Goal: Task Accomplishment & Management: Manage account settings

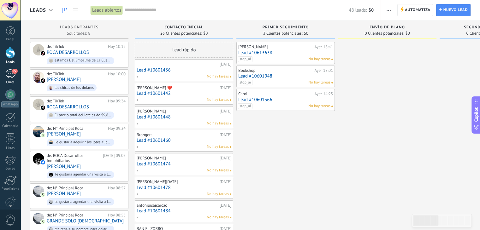
click at [10, 71] on div "22" at bounding box center [10, 73] width 10 height 9
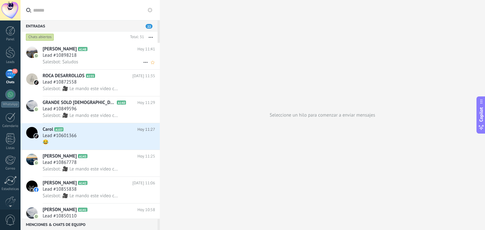
click at [62, 59] on div "Salesbot: Saludos" at bounding box center [99, 62] width 112 height 7
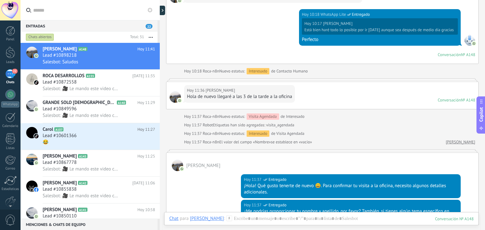
scroll to position [634, 0]
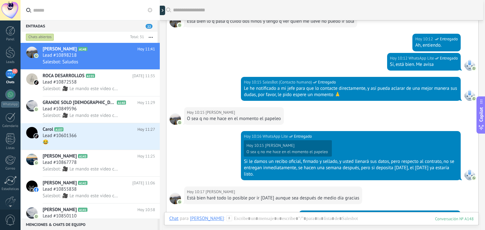
click at [480, 29] on div "Buscar Carga más [DATE] [DATE] Creación: 2 eventos Expandir [DATE] 10:05 [PERSO…" at bounding box center [322, 10] width 325 height 1288
click at [480, 24] on div "Buscar Carga más [DATE] [DATE] Creación: 2 eventos Expandir [DATE] 10:05 [PERSO…" at bounding box center [322, 115] width 325 height 230
drag, startPoint x: 484, startPoint y: 24, endPoint x: 482, endPoint y: 39, distance: 15.0
click at [480, 39] on div "Buscar Carga más [DATE] [DATE] Creación: 2 eventos Expandir [DATE] 10:05 [PERSO…" at bounding box center [322, 115] width 325 height 230
click at [337, 49] on div "[DATE] 10:12 WhatsApp Lite Entregado Ah, entiendo." at bounding box center [322, 43] width 312 height 19
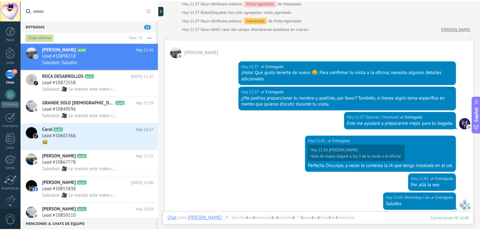
scroll to position [949, 0]
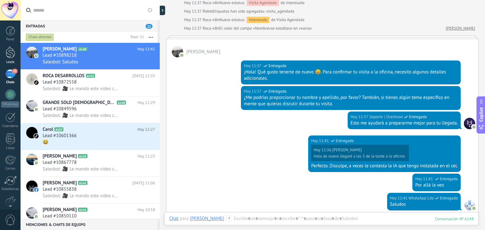
click at [10, 51] on div at bounding box center [10, 53] width 9 height 12
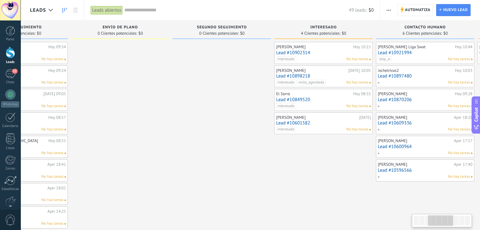
scroll to position [0, 268]
drag, startPoint x: 409, startPoint y: 136, endPoint x: 142, endPoint y: 150, distance: 267.6
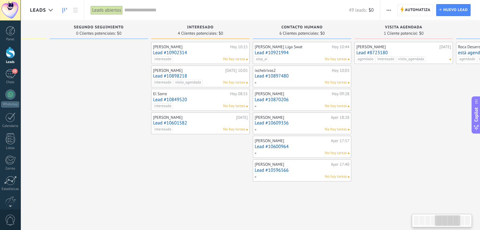
scroll to position [0, 397]
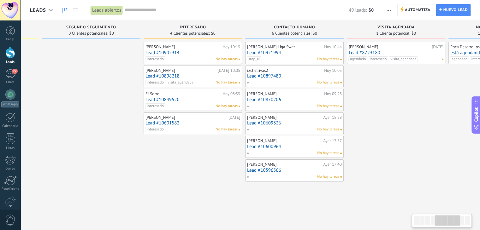
drag, startPoint x: 290, startPoint y: 166, endPoint x: 163, endPoint y: 171, distance: 126.9
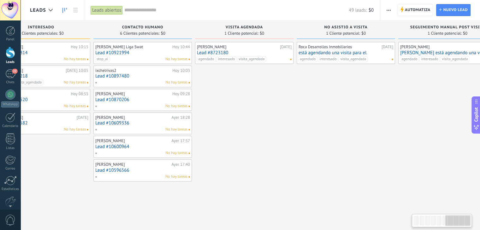
scroll to position [0, 575]
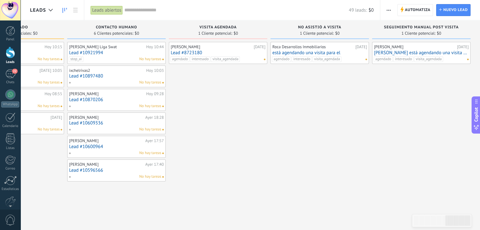
drag, startPoint x: 404, startPoint y: 147, endPoint x: 207, endPoint y: 177, distance: 199.8
drag, startPoint x: 326, startPoint y: 147, endPoint x: 282, endPoint y: 150, distance: 43.9
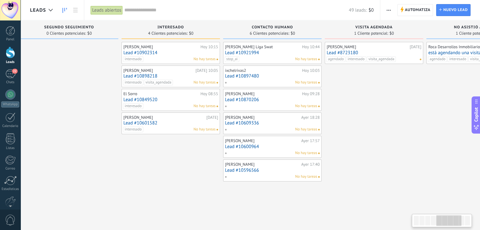
scroll to position [0, 414]
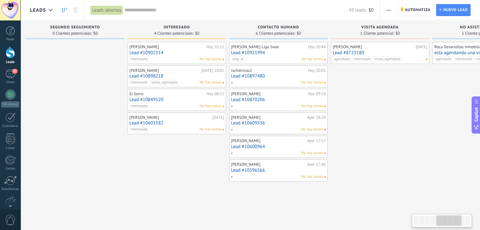
drag, startPoint x: 245, startPoint y: 132, endPoint x: 408, endPoint y: 118, distance: 163.1
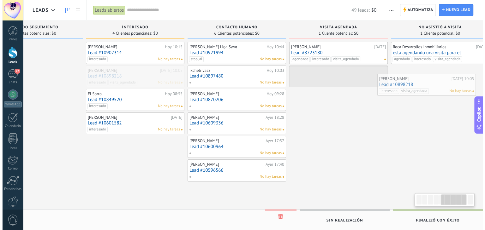
scroll to position [0, 473]
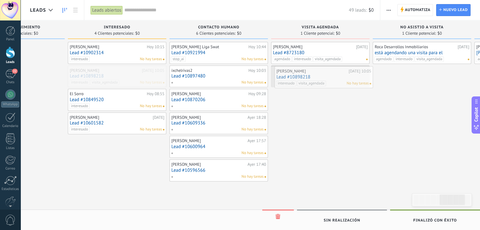
drag, startPoint x: 151, startPoint y: 73, endPoint x: 298, endPoint y: 74, distance: 147.0
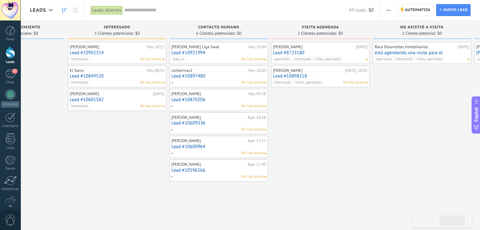
click at [343, 50] on div "[PERSON_NAME] [DATE] Lead #8723180 agendado interesado visita_agendada No hay t…" at bounding box center [320, 53] width 95 height 18
click at [317, 48] on div "[PERSON_NAME]" at bounding box center [313, 46] width 81 height 5
click at [299, 50] on link "Lead #8723180" at bounding box center [320, 52] width 95 height 5
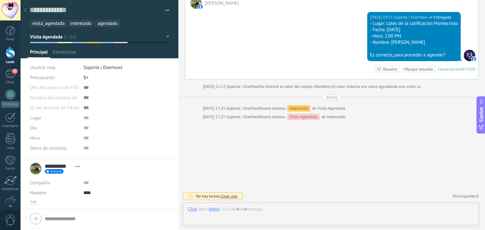
scroll to position [9, 0]
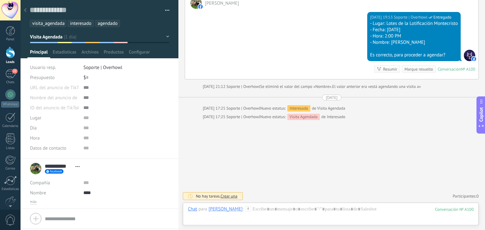
click at [130, 23] on ul "visita_agendada interesado agendado" at bounding box center [98, 23] width 138 height 9
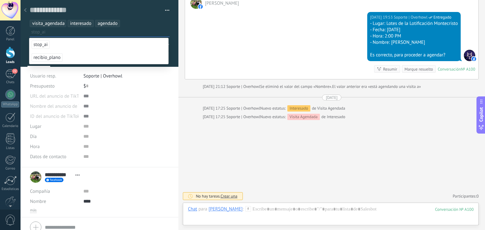
click at [40, 46] on span "stop_ai" at bounding box center [41, 44] width 18 height 9
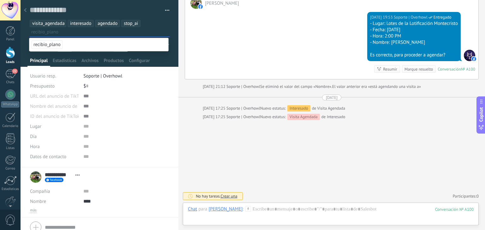
click at [25, 10] on use at bounding box center [25, 10] width 3 height 4
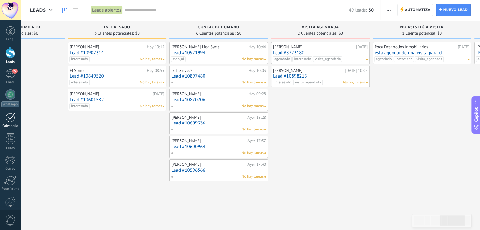
click at [7, 116] on div at bounding box center [10, 118] width 10 height 10
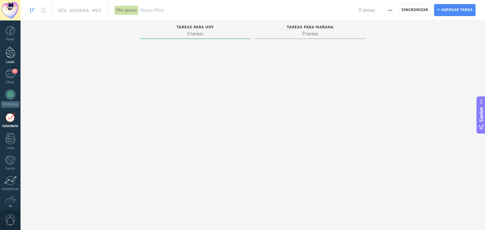
click at [10, 55] on div at bounding box center [10, 53] width 9 height 12
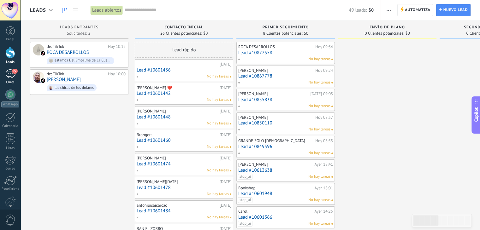
click at [11, 75] on div "22" at bounding box center [10, 73] width 10 height 9
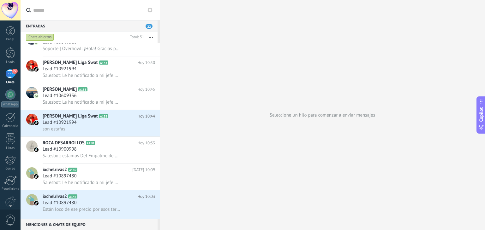
scroll to position [174, 0]
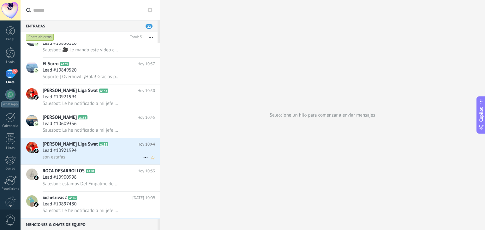
click at [96, 154] on div "Lead #10921994" at bounding box center [99, 151] width 112 height 6
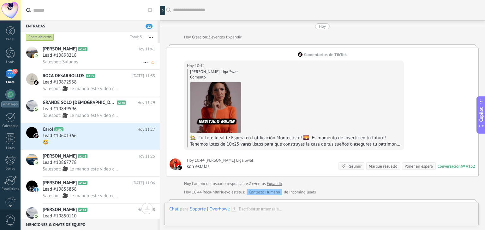
click at [59, 56] on span "Lead #10898218" at bounding box center [60, 55] width 34 height 6
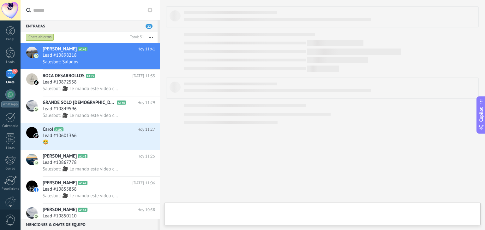
click at [10, 73] on div "22" at bounding box center [10, 73] width 10 height 9
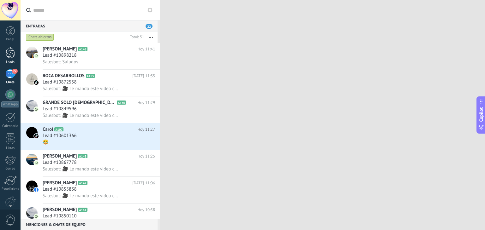
click at [9, 53] on div at bounding box center [10, 53] width 9 height 12
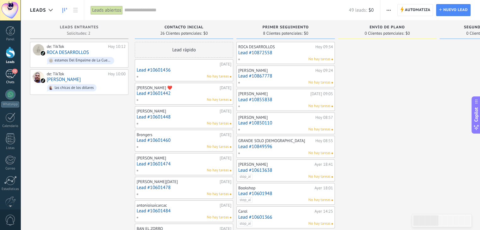
click at [11, 74] on div "22" at bounding box center [10, 73] width 10 height 9
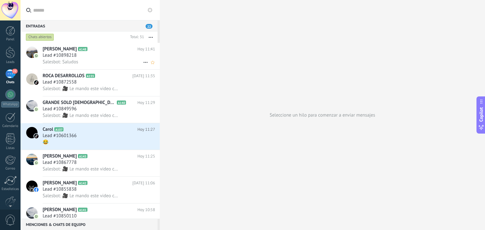
click at [96, 62] on div "Salesbot: Saludos" at bounding box center [99, 62] width 112 height 7
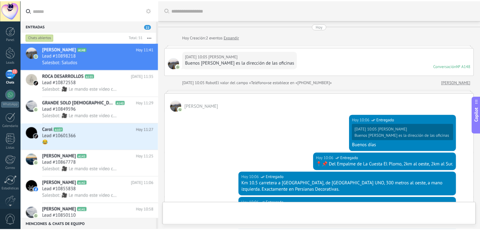
scroll to position [1060, 0]
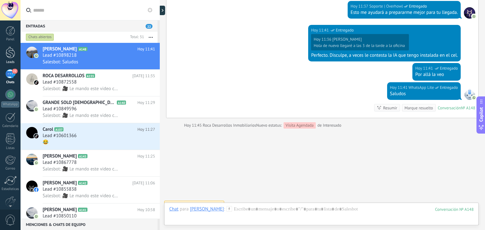
click at [7, 57] on div at bounding box center [10, 53] width 9 height 12
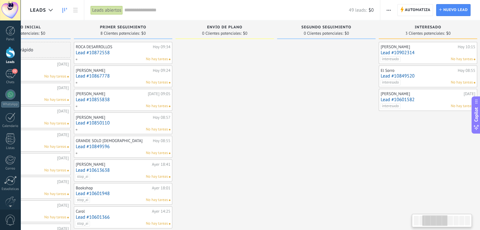
drag, startPoint x: 416, startPoint y: 100, endPoint x: 254, endPoint y: 109, distance: 162.4
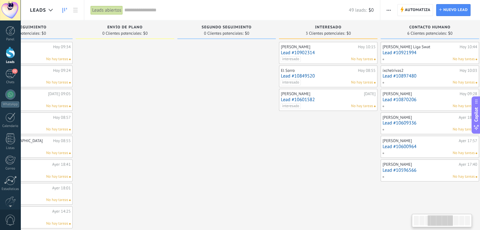
drag, startPoint x: 383, startPoint y: 176, endPoint x: 284, endPoint y: 171, distance: 99.2
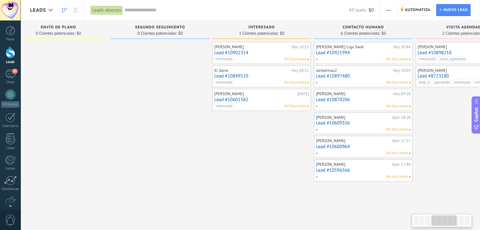
scroll to position [0, 330]
drag, startPoint x: 297, startPoint y: 169, endPoint x: 256, endPoint y: 169, distance: 40.7
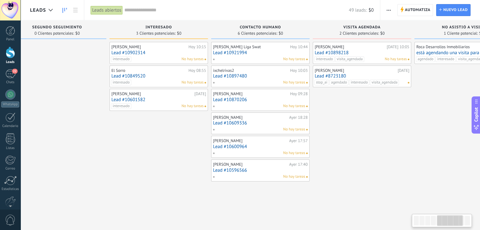
scroll to position [0, 432]
drag, startPoint x: 305, startPoint y: 197, endPoint x: 204, endPoint y: 195, distance: 101.6
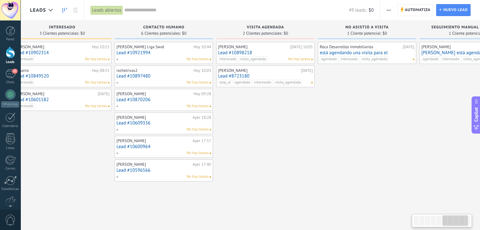
scroll to position [0, 528]
drag, startPoint x: 420, startPoint y: 137, endPoint x: 324, endPoint y: 139, distance: 95.9
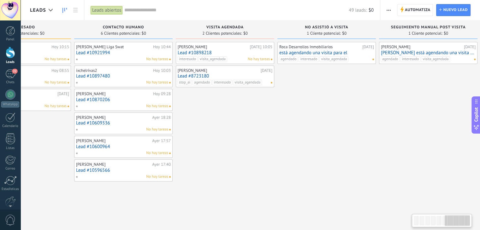
scroll to position [0, 572]
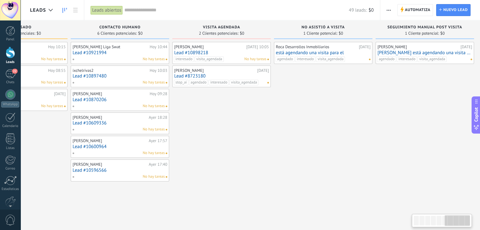
drag, startPoint x: 324, startPoint y: 139, endPoint x: 281, endPoint y: 137, distance: 42.6
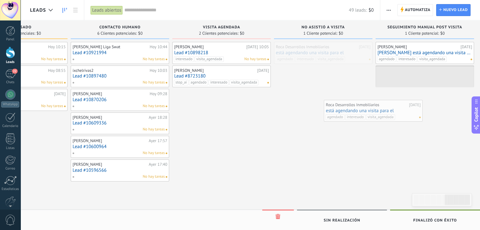
scroll to position [0, 575]
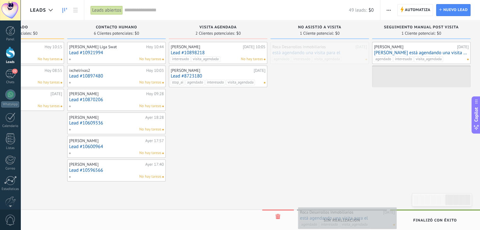
drag, startPoint x: 354, startPoint y: 52, endPoint x: 379, endPoint y: 218, distance: 167.4
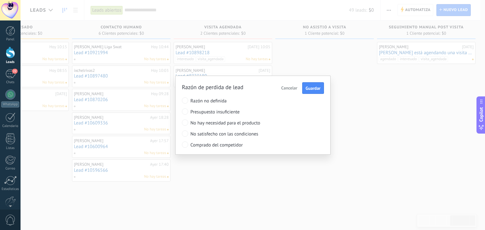
drag, startPoint x: 402, startPoint y: 56, endPoint x: 401, endPoint y: 60, distance: 4.2
click at [401, 60] on div "Razón de perdida de lead Cancelar Guardar Razón no definida Presupuesto insufic…" at bounding box center [253, 115] width 464 height 230
click at [308, 90] on span "Guardar" at bounding box center [312, 88] width 15 height 4
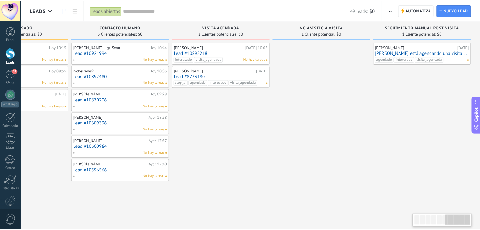
scroll to position [0, 570]
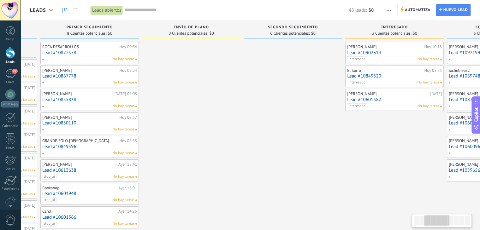
drag, startPoint x: 403, startPoint y: 178, endPoint x: 208, endPoint y: 185, distance: 195.7
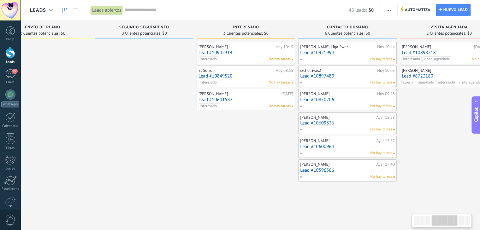
drag, startPoint x: 327, startPoint y: 181, endPoint x: 178, endPoint y: 170, distance: 149.0
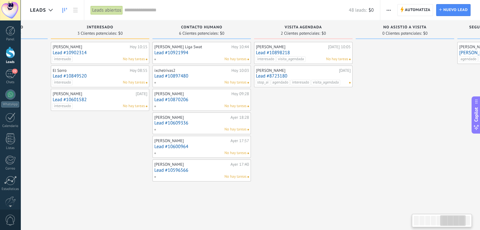
drag, startPoint x: 219, startPoint y: 170, endPoint x: 93, endPoint y: 164, distance: 125.4
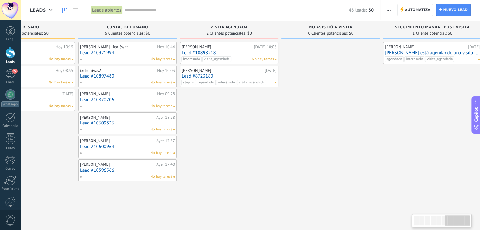
scroll to position [0, 565]
drag, startPoint x: 341, startPoint y: 152, endPoint x: 267, endPoint y: 159, distance: 74.5
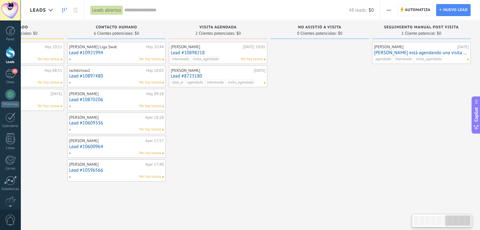
drag, startPoint x: 336, startPoint y: 156, endPoint x: 238, endPoint y: 148, distance: 97.5
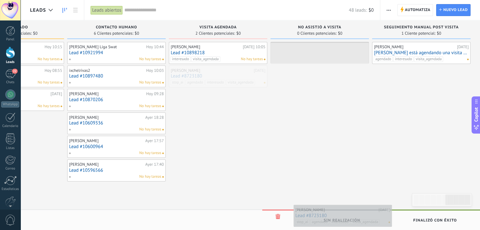
drag, startPoint x: 212, startPoint y: 74, endPoint x: 337, endPoint y: 214, distance: 187.2
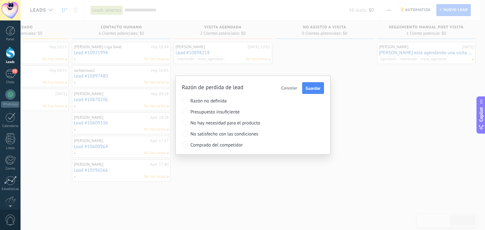
click at [203, 98] on span "Razón no definida" at bounding box center [241, 101] width 102 height 6
click at [311, 87] on span "Guardar" at bounding box center [312, 88] width 15 height 4
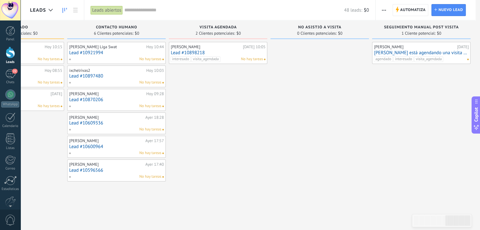
scroll to position [0, 570]
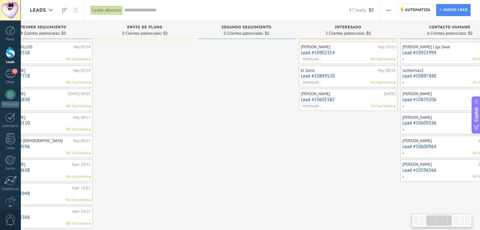
drag, startPoint x: 390, startPoint y: 140, endPoint x: 149, endPoint y: 137, distance: 241.4
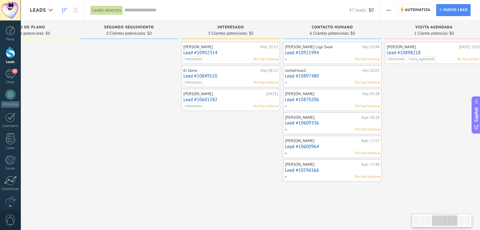
scroll to position [0, 417]
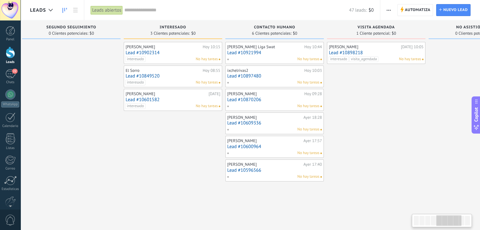
drag, startPoint x: 285, startPoint y: 155, endPoint x: 110, endPoint y: 133, distance: 176.2
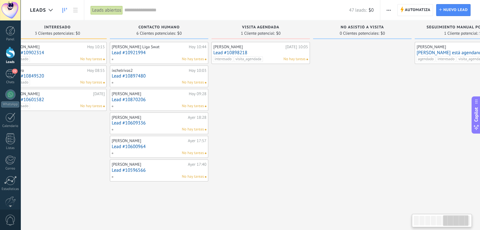
drag, startPoint x: 356, startPoint y: 123, endPoint x: 240, endPoint y: 117, distance: 115.6
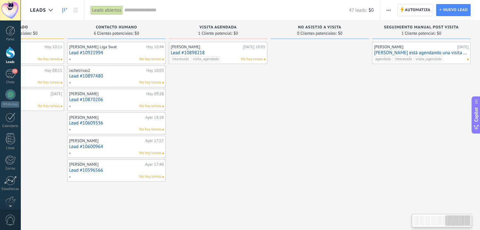
drag, startPoint x: 413, startPoint y: 123, endPoint x: 274, endPoint y: 141, distance: 139.4
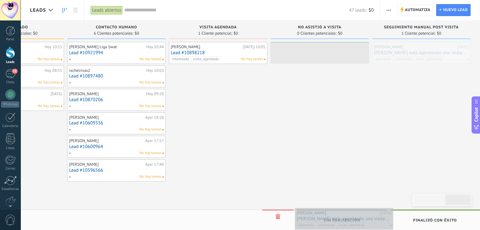
drag, startPoint x: 396, startPoint y: 49, endPoint x: 319, endPoint y: 215, distance: 183.5
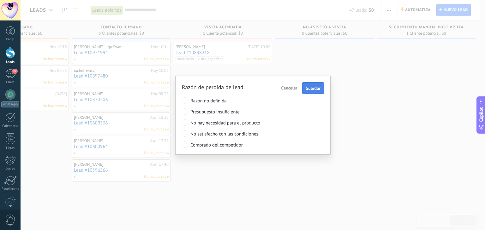
click at [314, 86] on span "Guardar" at bounding box center [312, 88] width 15 height 4
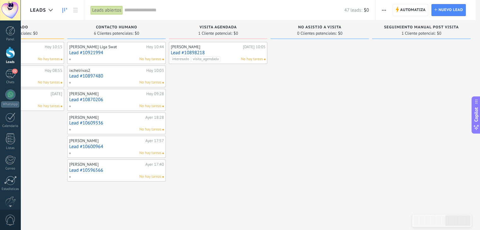
scroll to position [0, 570]
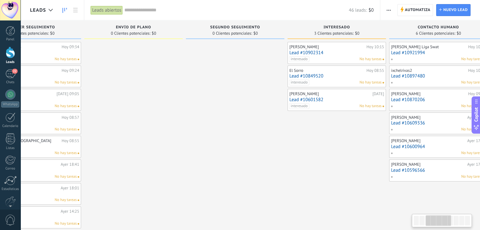
scroll to position [0, 283]
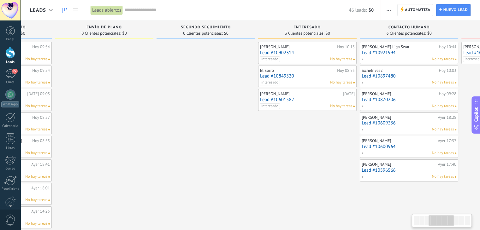
drag, startPoint x: 435, startPoint y: 102, endPoint x: 153, endPoint y: 68, distance: 284.1
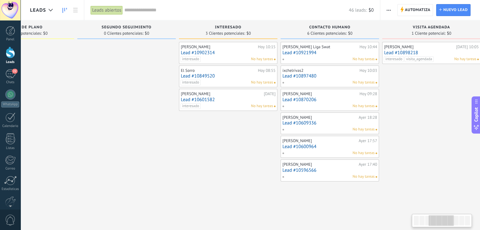
scroll to position [0, 462]
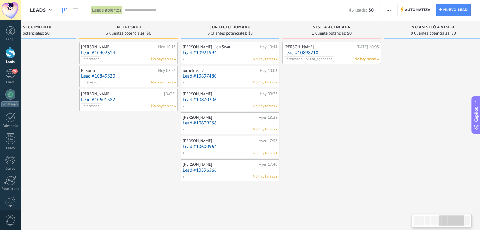
drag, startPoint x: 257, startPoint y: 145, endPoint x: 78, endPoint y: 147, distance: 178.6
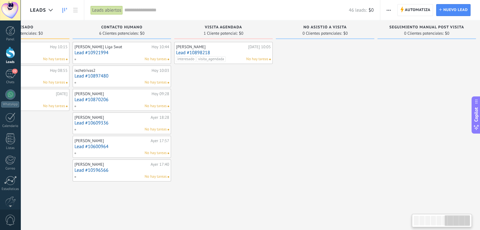
scroll to position [0, 570]
drag, startPoint x: 347, startPoint y: 135, endPoint x: 239, endPoint y: 145, distance: 108.4
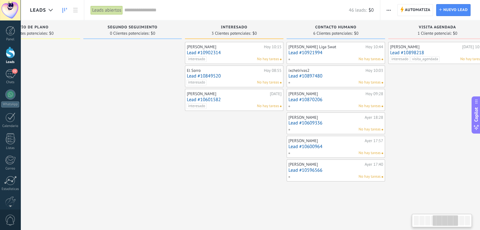
scroll to position [0, 356]
drag, startPoint x: 253, startPoint y: 149, endPoint x: 470, endPoint y: 164, distance: 217.5
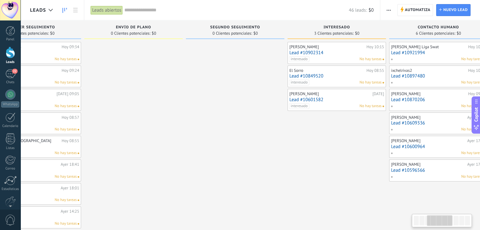
drag, startPoint x: 276, startPoint y: 197, endPoint x: 380, endPoint y: 203, distance: 103.6
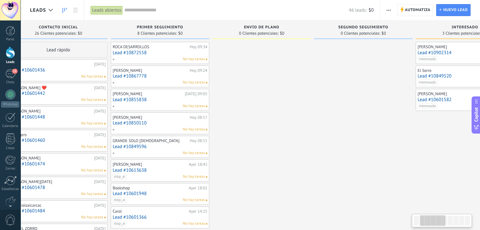
drag, startPoint x: 196, startPoint y: 132, endPoint x: 324, endPoint y: 149, distance: 129.1
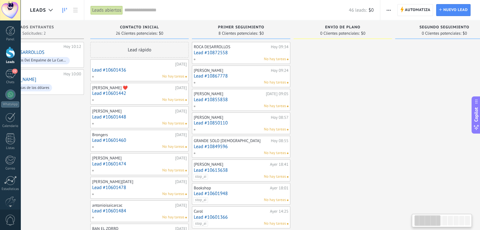
scroll to position [0, 32]
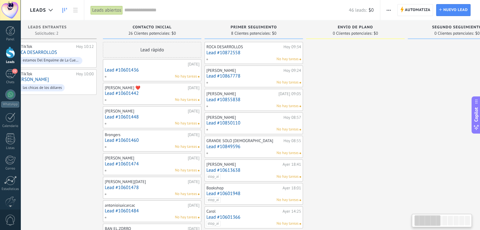
drag, startPoint x: 273, startPoint y: 142, endPoint x: 367, endPoint y: 141, distance: 94.0
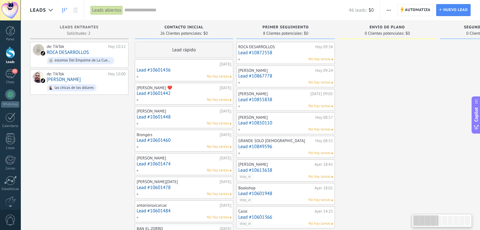
drag, startPoint x: 67, startPoint y: 145, endPoint x: 170, endPoint y: 152, distance: 103.4
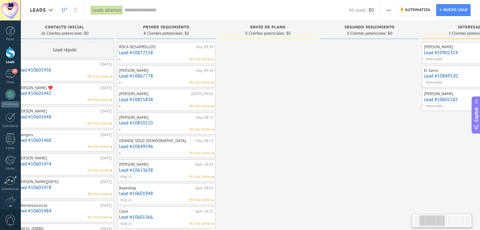
scroll to position [0, 117]
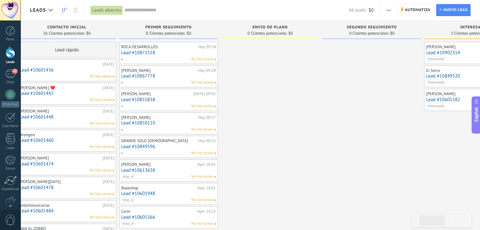
drag, startPoint x: 393, startPoint y: 132, endPoint x: 279, endPoint y: 131, distance: 114.8
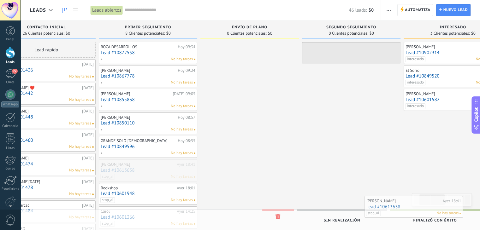
scroll to position [0, 151]
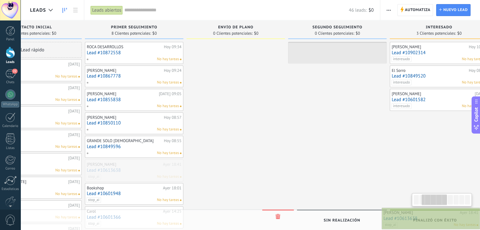
drag, startPoint x: 142, startPoint y: 168, endPoint x: 406, endPoint y: 217, distance: 268.3
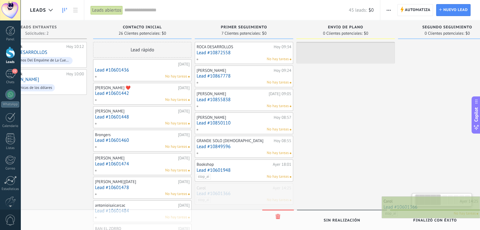
scroll to position [0, 42]
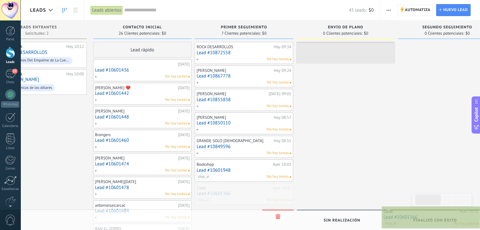
drag, startPoint x: 259, startPoint y: 191, endPoint x: 425, endPoint y: 215, distance: 167.7
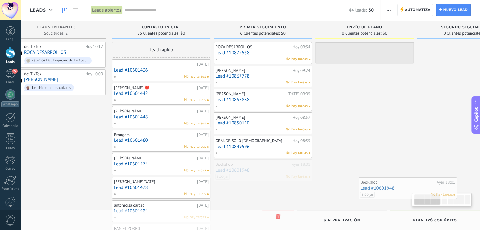
scroll to position [0, 35]
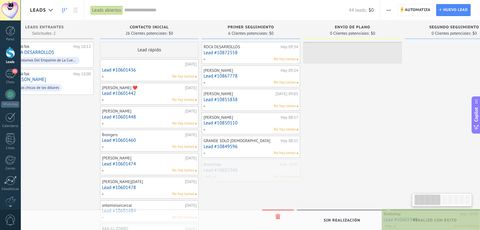
drag, startPoint x: 264, startPoint y: 167, endPoint x: 429, endPoint y: 218, distance: 172.7
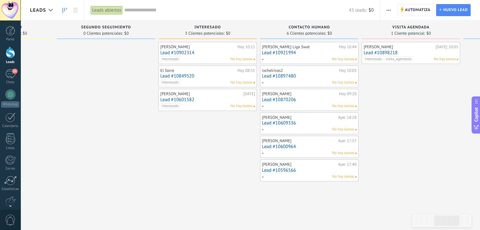
scroll to position [0, 400]
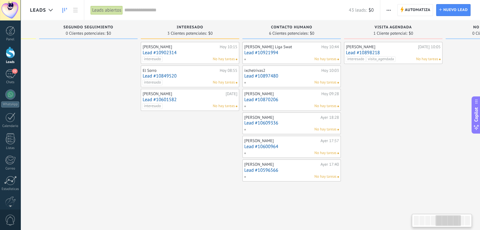
drag, startPoint x: 420, startPoint y: 176, endPoint x: 8, endPoint y: 173, distance: 412.3
click at [8, 173] on body ".abecls-1,.abecls-2{fill-rule:evenodd}.abecls-2{fill:#fff} .abhcls-1{fill:none}…" at bounding box center [240, 115] width 480 height 230
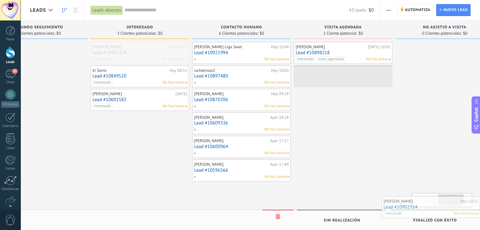
scroll to position [0, 458]
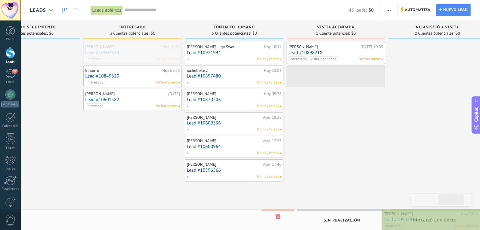
drag, startPoint x: 180, startPoint y: 50, endPoint x: 470, endPoint y: 217, distance: 335.0
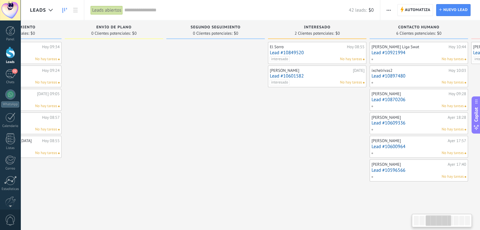
scroll to position [0, 291]
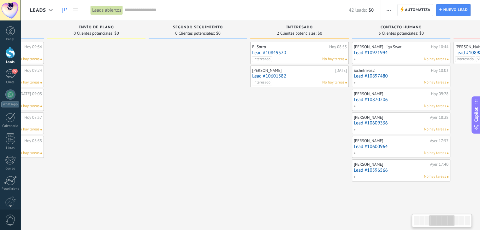
drag, startPoint x: 386, startPoint y: 161, endPoint x: 96, endPoint y: 190, distance: 291.0
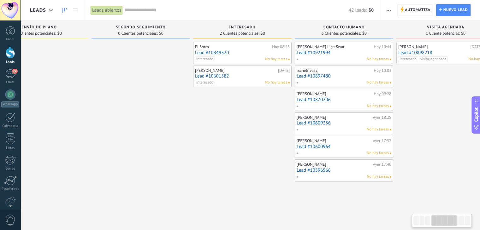
scroll to position [0, 371]
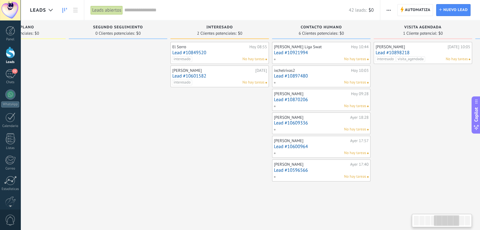
drag, startPoint x: 208, startPoint y: 185, endPoint x: 129, endPoint y: 178, distance: 79.8
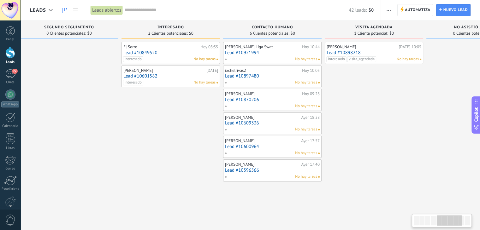
scroll to position [0, 424]
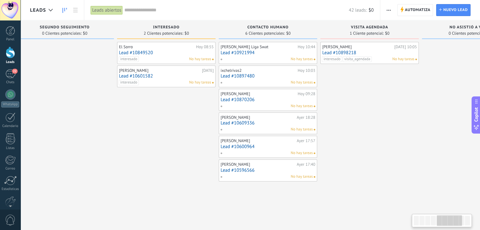
drag, startPoint x: 164, startPoint y: 174, endPoint x: 110, endPoint y: 172, distance: 53.7
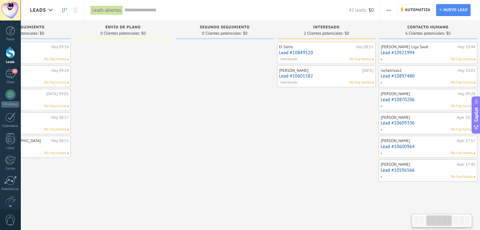
scroll to position [0, 235]
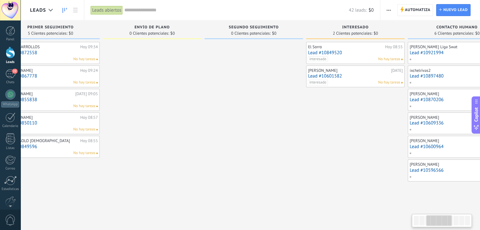
drag, startPoint x: 362, startPoint y: 148, endPoint x: 484, endPoint y: 168, distance: 123.6
click at [480, 168] on html ".abecls-1,.abecls-2{fill-rule:evenodd}.abecls-2{fill:#fff} .abhcls-1{fill:none}…" at bounding box center [240, 115] width 480 height 230
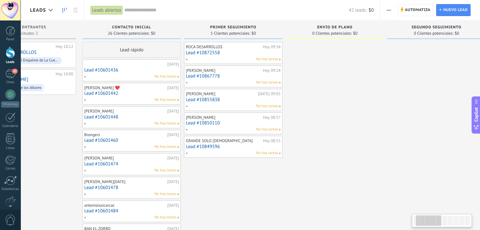
scroll to position [0, 53]
drag, startPoint x: 237, startPoint y: 100, endPoint x: 419, endPoint y: 66, distance: 185.2
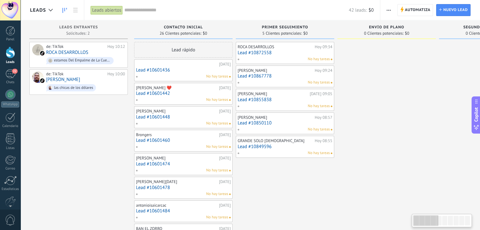
scroll to position [0, 0]
drag, startPoint x: 351, startPoint y: 155, endPoint x: 445, endPoint y: 137, distance: 96.1
click at [9, 77] on div "22" at bounding box center [10, 73] width 10 height 9
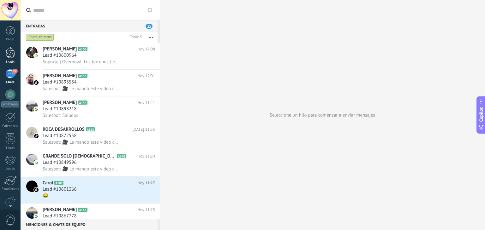
click at [9, 56] on div at bounding box center [10, 53] width 9 height 12
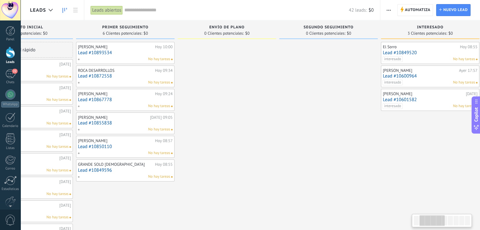
scroll to position [0, 199]
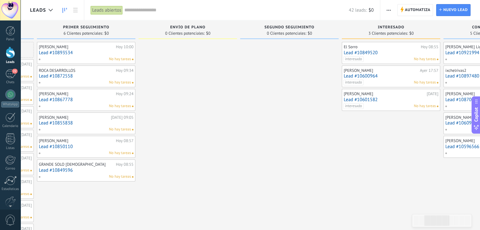
drag, startPoint x: 372, startPoint y: 161, endPoint x: 17, endPoint y: 245, distance: 364.8
click at [17, 230] on html ".abecls-1,.abecls-2{fill-rule:evenodd}.abecls-2{fill:#fff} .abhcls-1{fill:none}…" at bounding box center [240, 115] width 480 height 230
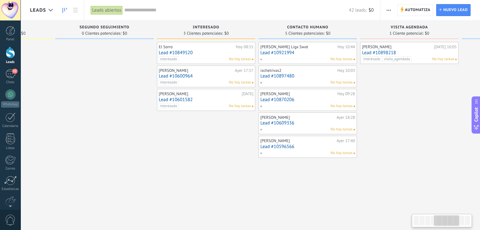
scroll to position [0, 407]
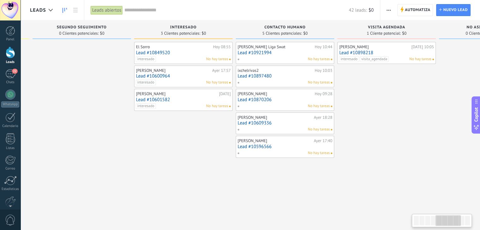
drag, startPoint x: 324, startPoint y: 178, endPoint x: 117, endPoint y: 203, distance: 208.4
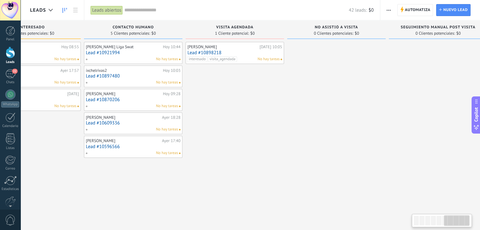
scroll to position [0, 559]
drag, startPoint x: 289, startPoint y: 186, endPoint x: 138, endPoint y: 209, distance: 152.6
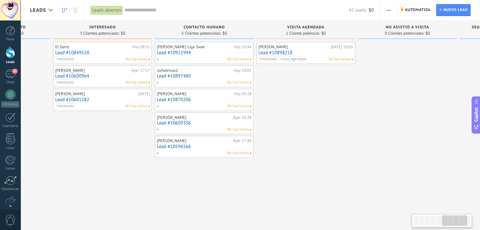
scroll to position [0, 486]
drag, startPoint x: 388, startPoint y: 116, endPoint x: 363, endPoint y: 115, distance: 24.7
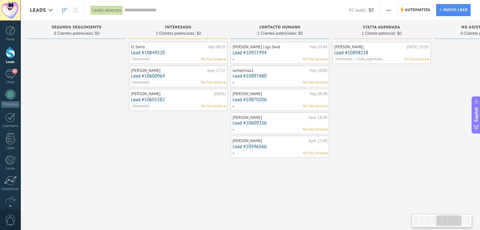
drag, startPoint x: 257, startPoint y: 204, endPoint x: 331, endPoint y: 189, distance: 75.4
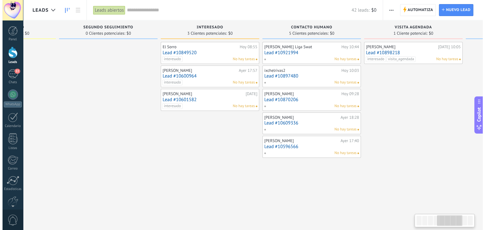
scroll to position [0, 383]
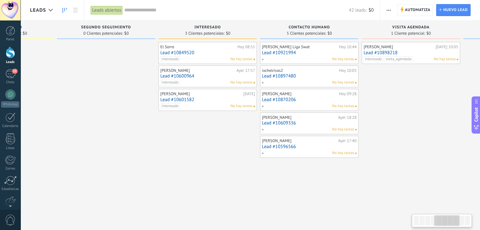
drag, startPoint x: 166, startPoint y: 179, endPoint x: 196, endPoint y: 172, distance: 30.5
click at [200, 77] on link "Lead #10600964" at bounding box center [207, 76] width 95 height 5
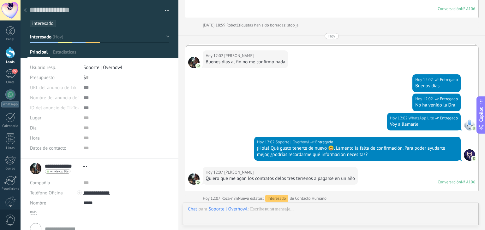
scroll to position [930, 0]
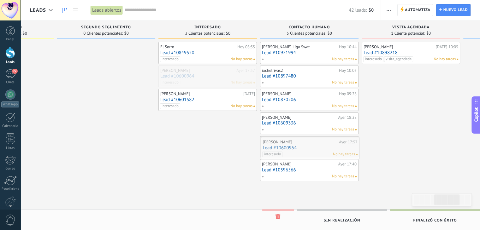
drag, startPoint x: 199, startPoint y: 75, endPoint x: 301, endPoint y: 147, distance: 125.2
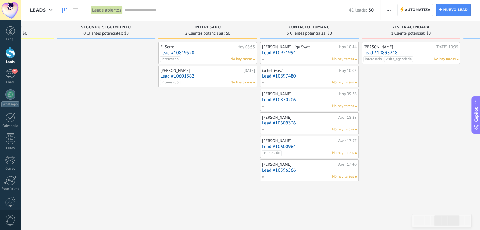
click at [406, 49] on div "[PERSON_NAME]" at bounding box center [398, 46] width 70 height 5
click at [381, 51] on link "Lead #10898218" at bounding box center [410, 52] width 95 height 5
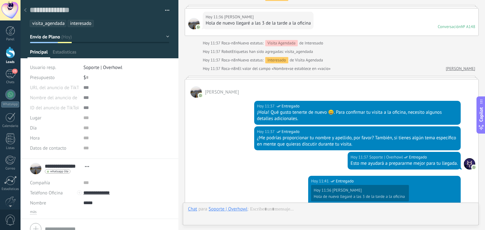
scroll to position [1832, 0]
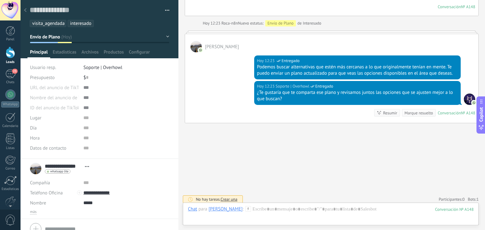
click at [107, 21] on ul "visita_agendada interesado" at bounding box center [98, 23] width 138 height 9
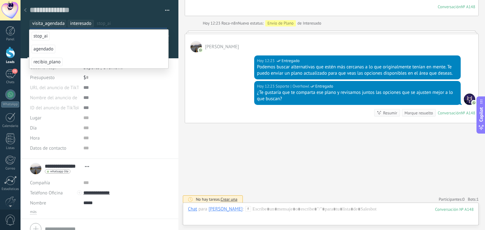
click at [38, 38] on span "stop_ai" at bounding box center [41, 36] width 18 height 9
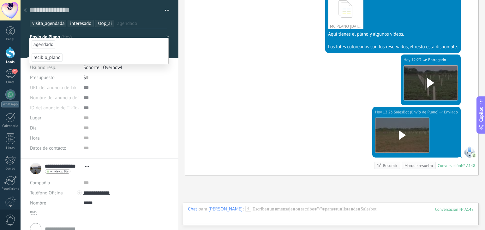
scroll to position [2013, 0]
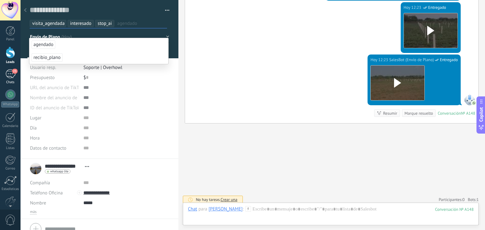
click at [11, 74] on div "23" at bounding box center [10, 73] width 10 height 9
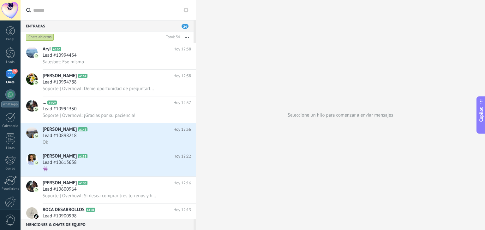
scroll to position [6, 0]
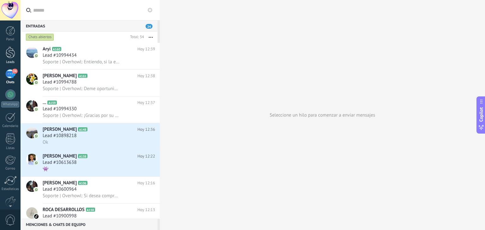
click at [10, 56] on div at bounding box center [10, 53] width 9 height 12
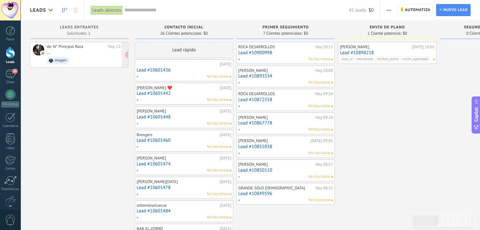
click at [77, 49] on div "de: N° Principal Roca" at bounding box center [76, 46] width 59 height 5
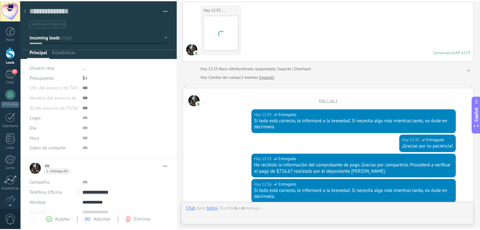
scroll to position [475, 0]
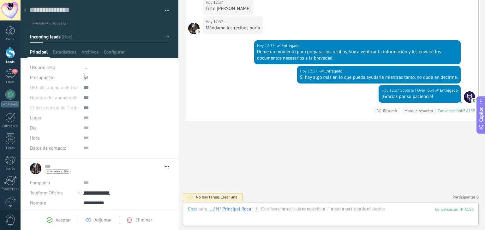
click at [8, 54] on div at bounding box center [10, 53] width 9 height 12
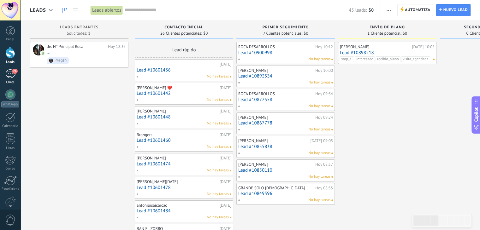
click at [11, 74] on div "24" at bounding box center [10, 73] width 10 height 9
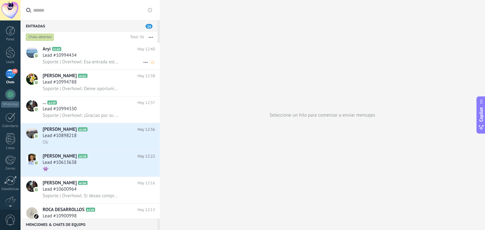
click at [76, 54] on span "Lead #10994434" at bounding box center [60, 55] width 34 height 6
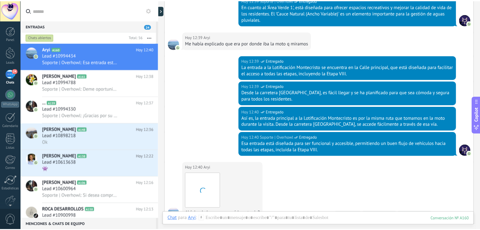
scroll to position [596, 0]
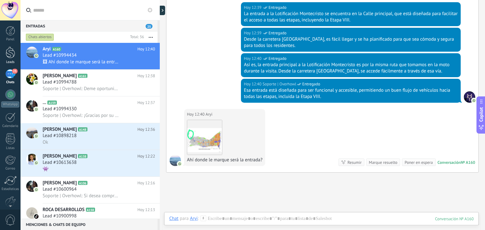
click at [11, 55] on div at bounding box center [10, 53] width 9 height 12
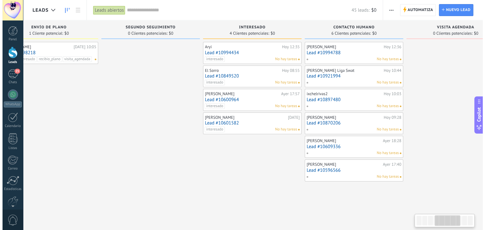
scroll to position [0, 343]
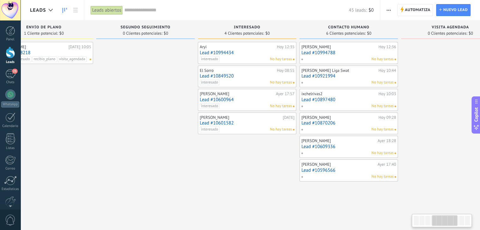
drag, startPoint x: 394, startPoint y: 179, endPoint x: 52, endPoint y: 166, distance: 342.5
click at [240, 55] on link "Lead #10994434" at bounding box center [247, 52] width 95 height 5
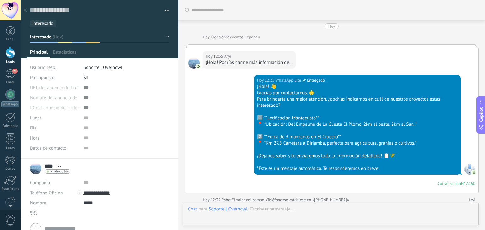
scroll to position [9, 0]
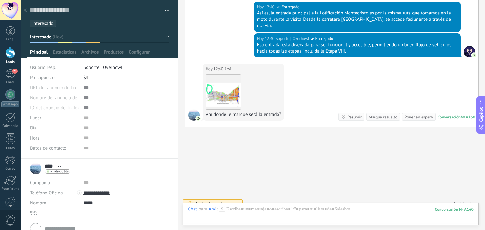
click at [66, 26] on ul "interesado" at bounding box center [98, 23] width 138 height 9
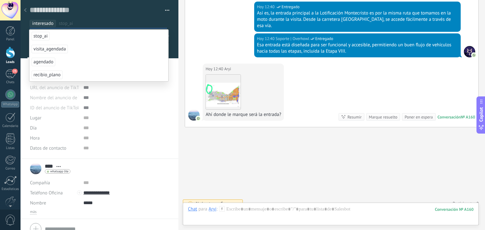
click at [43, 35] on span "stop_ai" at bounding box center [41, 36] width 18 height 9
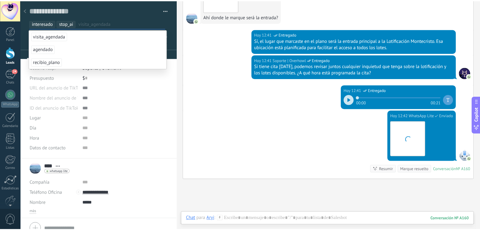
scroll to position [762, 0]
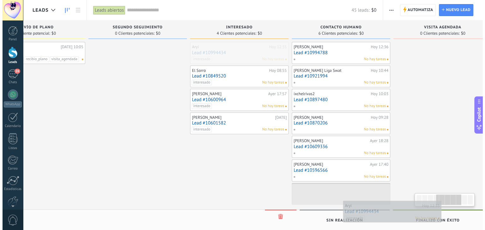
scroll to position [0, 361]
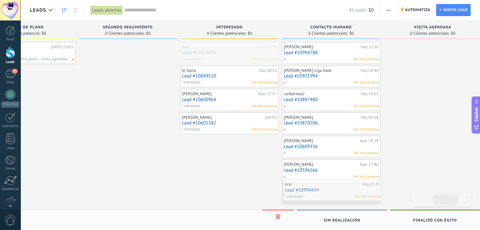
drag, startPoint x: 241, startPoint y: 52, endPoint x: 326, endPoint y: 189, distance: 161.8
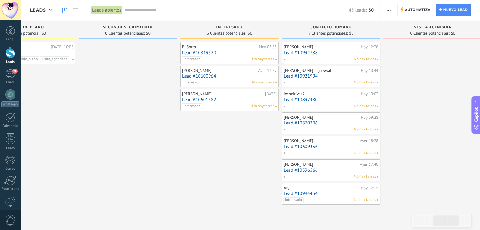
click at [309, 54] on link "Lead #10994788" at bounding box center [331, 52] width 95 height 5
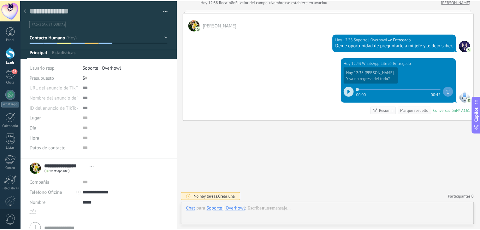
scroll to position [9, 0]
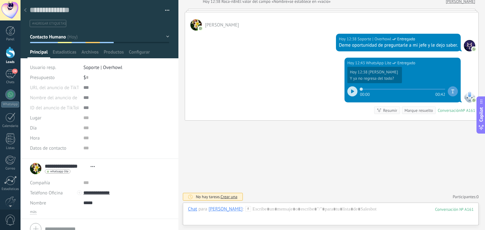
click at [84, 23] on ul "#agregar etiquetas" at bounding box center [98, 23] width 138 height 9
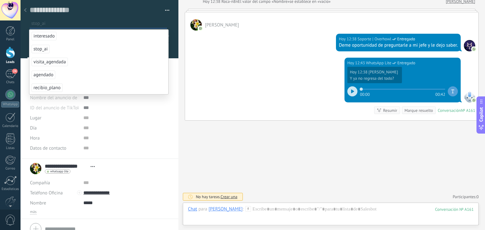
click at [37, 52] on span "stop_ai" at bounding box center [41, 49] width 18 height 9
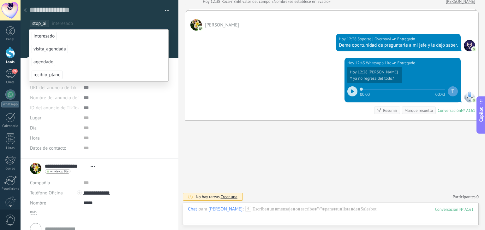
click at [26, 9] on use at bounding box center [25, 10] width 3 height 4
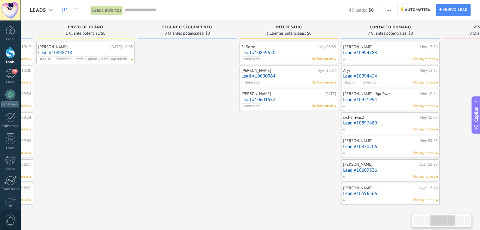
scroll to position [0, 302]
drag, startPoint x: 415, startPoint y: 121, endPoint x: 114, endPoint y: 161, distance: 302.9
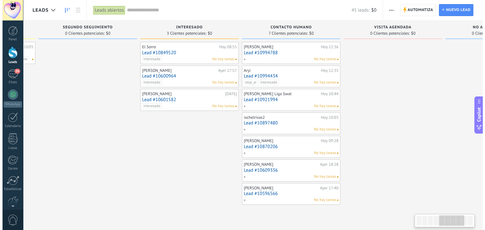
scroll to position [0, 410]
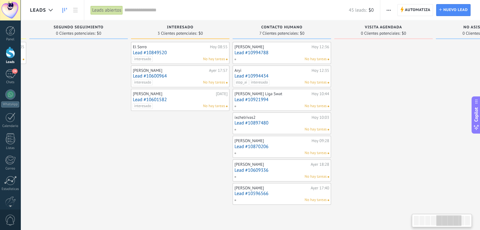
drag, startPoint x: 211, startPoint y: 137, endPoint x: 104, endPoint y: 133, distance: 107.7
click at [265, 58] on div "No hay tareas" at bounding box center [280, 59] width 92 height 6
click at [267, 47] on div "[PERSON_NAME]" at bounding box center [271, 46] width 75 height 5
click at [258, 51] on link "Lead #10994788" at bounding box center [281, 52] width 95 height 5
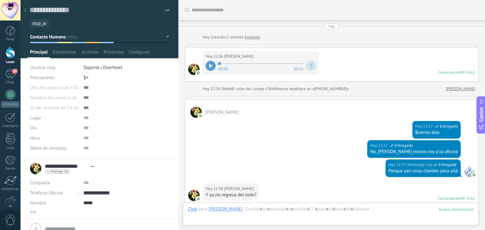
scroll to position [271, 0]
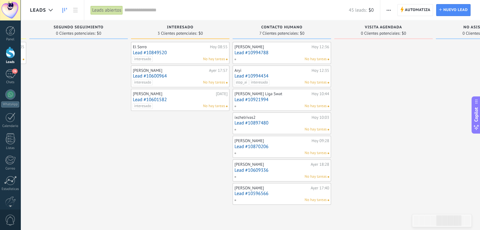
click at [169, 74] on link "Lead #10600964" at bounding box center [180, 76] width 95 height 5
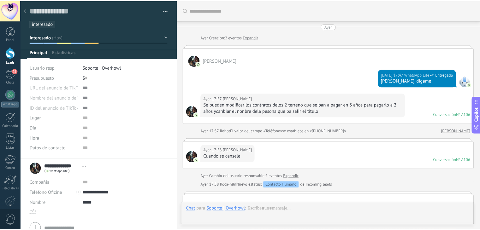
scroll to position [1209, 0]
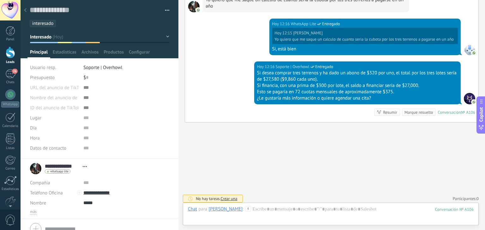
click at [72, 24] on ul "interesado" at bounding box center [98, 23] width 138 height 9
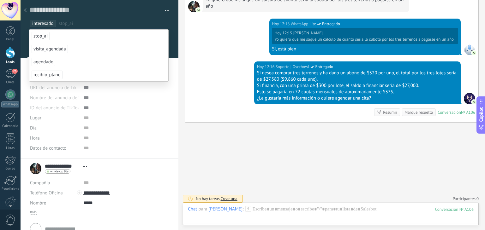
click at [40, 36] on span "stop_ai" at bounding box center [41, 36] width 18 height 9
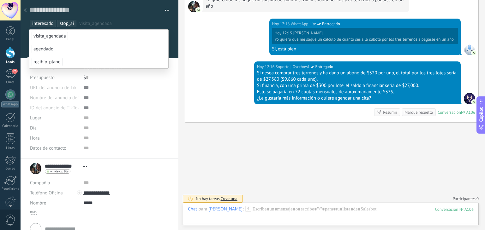
click at [26, 10] on icon at bounding box center [25, 10] width 3 height 4
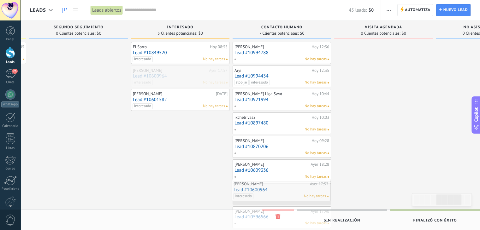
drag, startPoint x: 172, startPoint y: 75, endPoint x: 273, endPoint y: 189, distance: 152.4
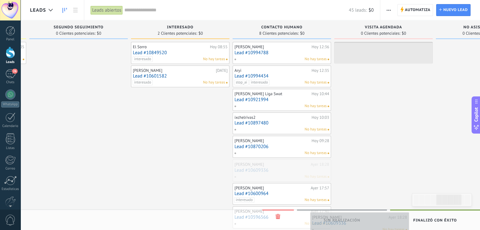
drag, startPoint x: 264, startPoint y: 167, endPoint x: 342, endPoint y: 221, distance: 94.6
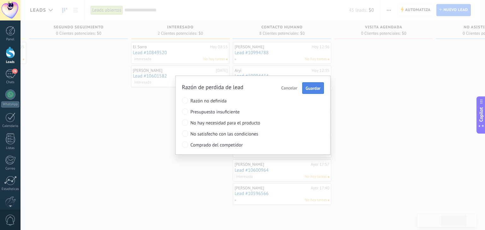
click at [315, 87] on span "Guardar" at bounding box center [312, 88] width 15 height 4
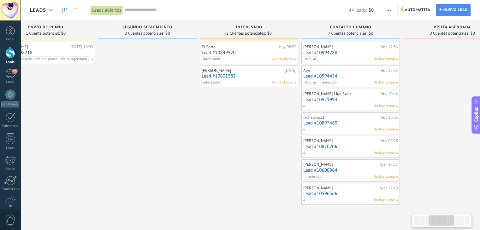
scroll to position [0, 362]
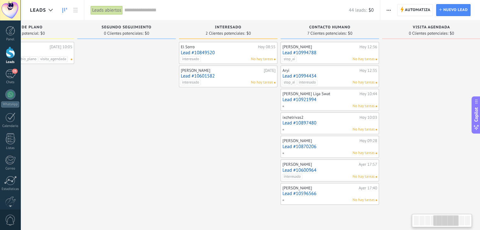
drag, startPoint x: 394, startPoint y: 114, endPoint x: 34, endPoint y: 148, distance: 361.3
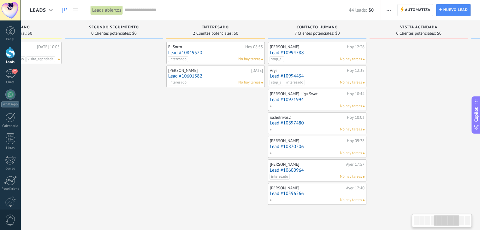
scroll to position [0, 379]
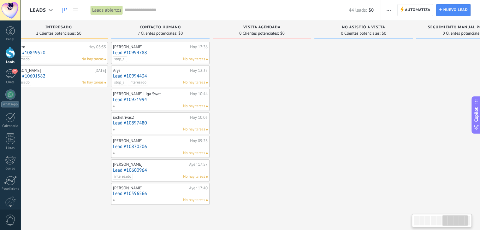
drag, startPoint x: 190, startPoint y: 155, endPoint x: 182, endPoint y: 119, distance: 36.1
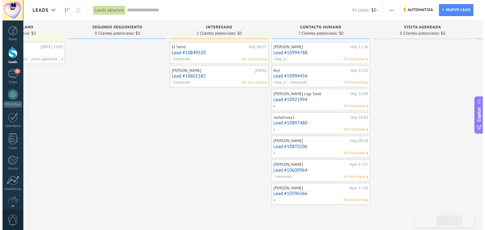
scroll to position [0, 369]
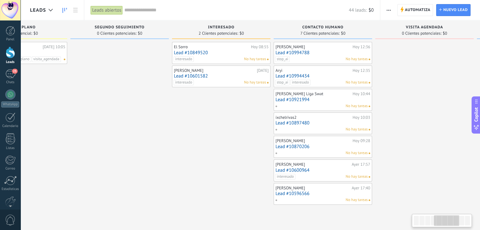
drag, startPoint x: 398, startPoint y: 103, endPoint x: 347, endPoint y: 117, distance: 53.1
click at [315, 76] on link "Lead #10994434" at bounding box center [322, 76] width 95 height 5
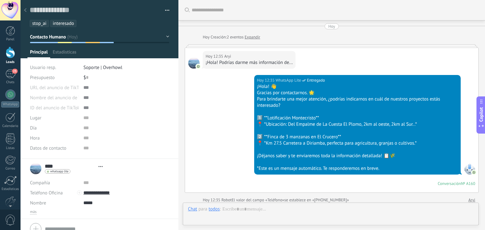
type textarea "**********"
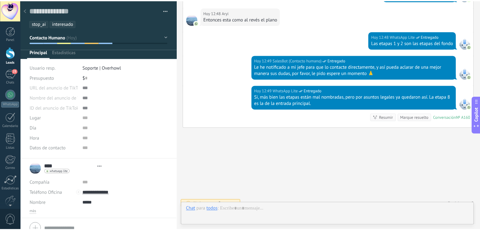
scroll to position [9, 0]
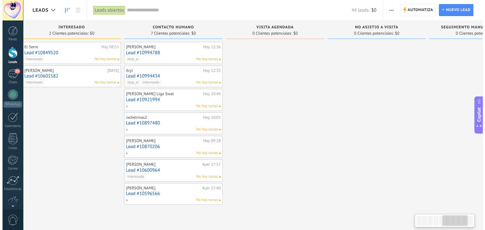
scroll to position [0, 522]
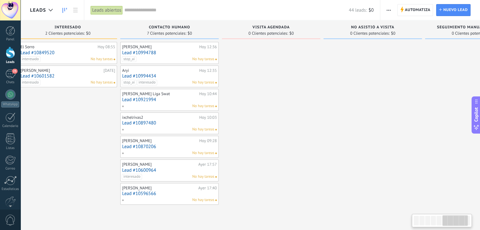
drag, startPoint x: 172, startPoint y: 132, endPoint x: 23, endPoint y: 140, distance: 149.2
click at [14, 74] on span "25" at bounding box center [14, 71] width 5 height 5
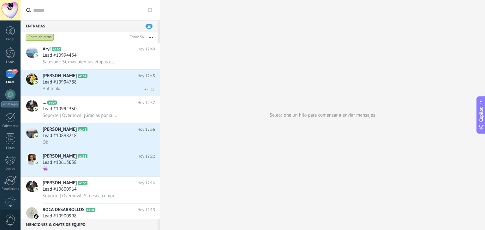
click at [95, 82] on div "Lead #10994788" at bounding box center [99, 82] width 112 height 6
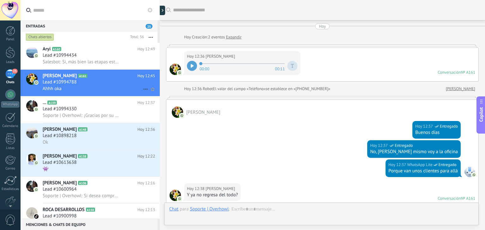
scroll to position [326, 0]
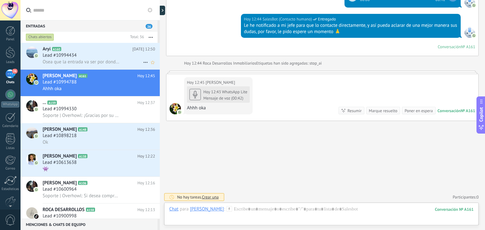
click at [94, 54] on div "Lead #10994434" at bounding box center [99, 55] width 112 height 6
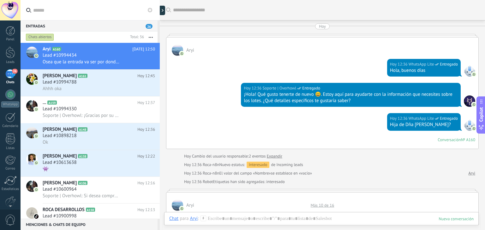
scroll to position [774, 0]
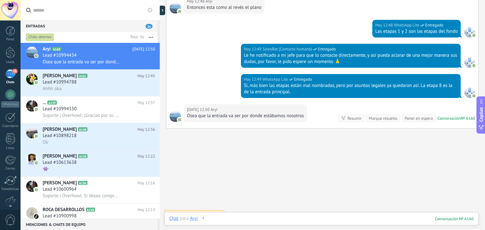
click at [230, 221] on div at bounding box center [321, 225] width 304 height 19
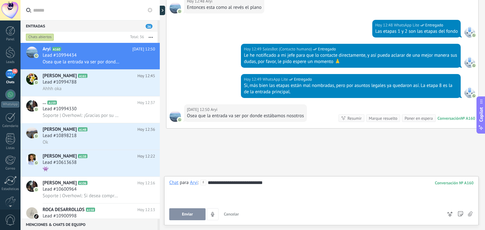
click at [194, 217] on button "Enviar" at bounding box center [187, 215] width 36 height 12
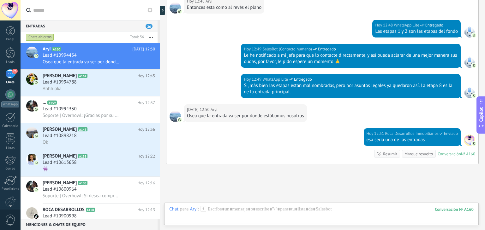
scroll to position [817, 0]
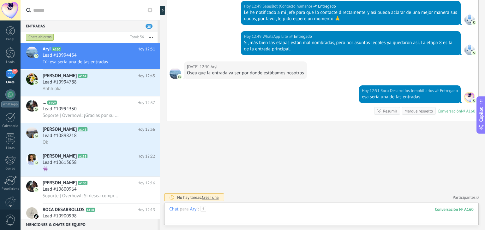
click at [230, 211] on div at bounding box center [321, 215] width 304 height 19
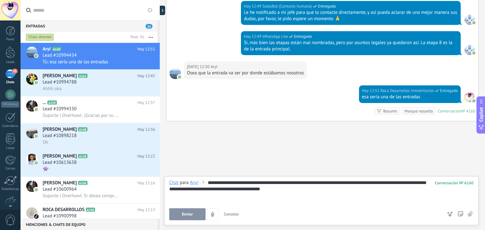
click at [184, 214] on span "Enviar" at bounding box center [187, 214] width 11 height 4
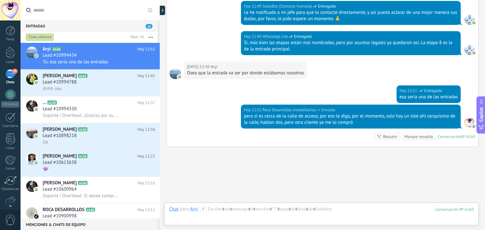
scroll to position [843, 0]
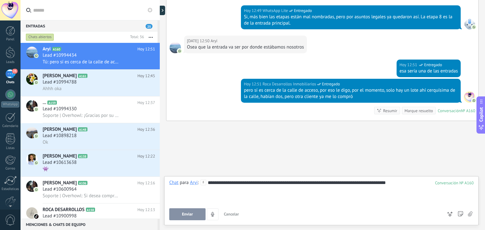
click at [184, 215] on span "Enviar" at bounding box center [187, 214] width 11 height 4
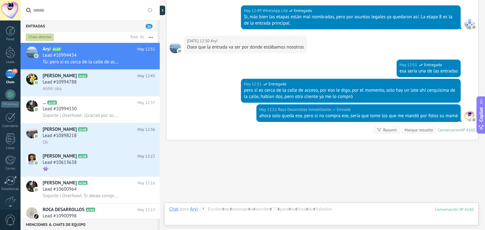
scroll to position [862, 0]
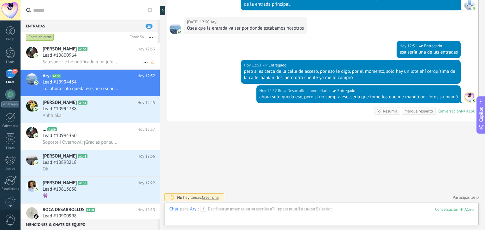
click at [97, 61] on span "Salesbot: Le he notificado a mi jefe para que lo contacte directamente, y así p…" at bounding box center [82, 62] width 78 height 6
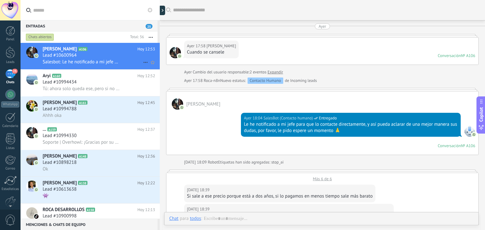
scroll to position [1153, 0]
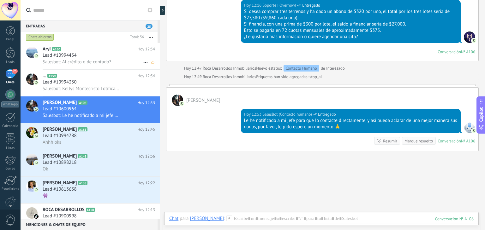
click at [97, 61] on span "Salesbot: Al crédito o de contado?" at bounding box center [77, 62] width 68 height 6
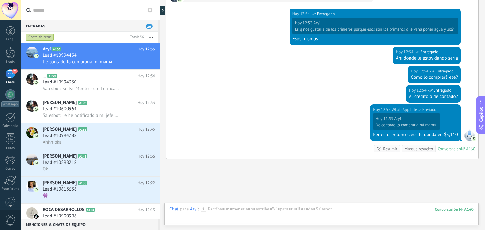
scroll to position [617, 0]
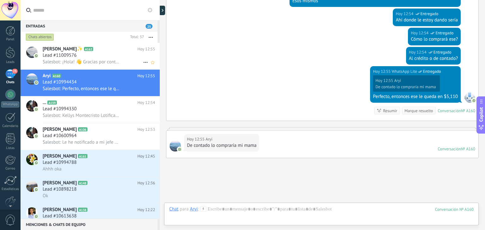
click at [105, 57] on div "Lead #11009576" at bounding box center [99, 55] width 112 height 6
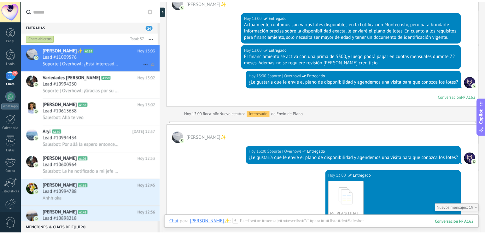
scroll to position [790, 0]
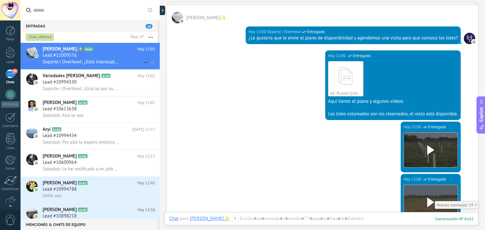
type textarea "**********"
